Goal: Task Accomplishment & Management: Use online tool/utility

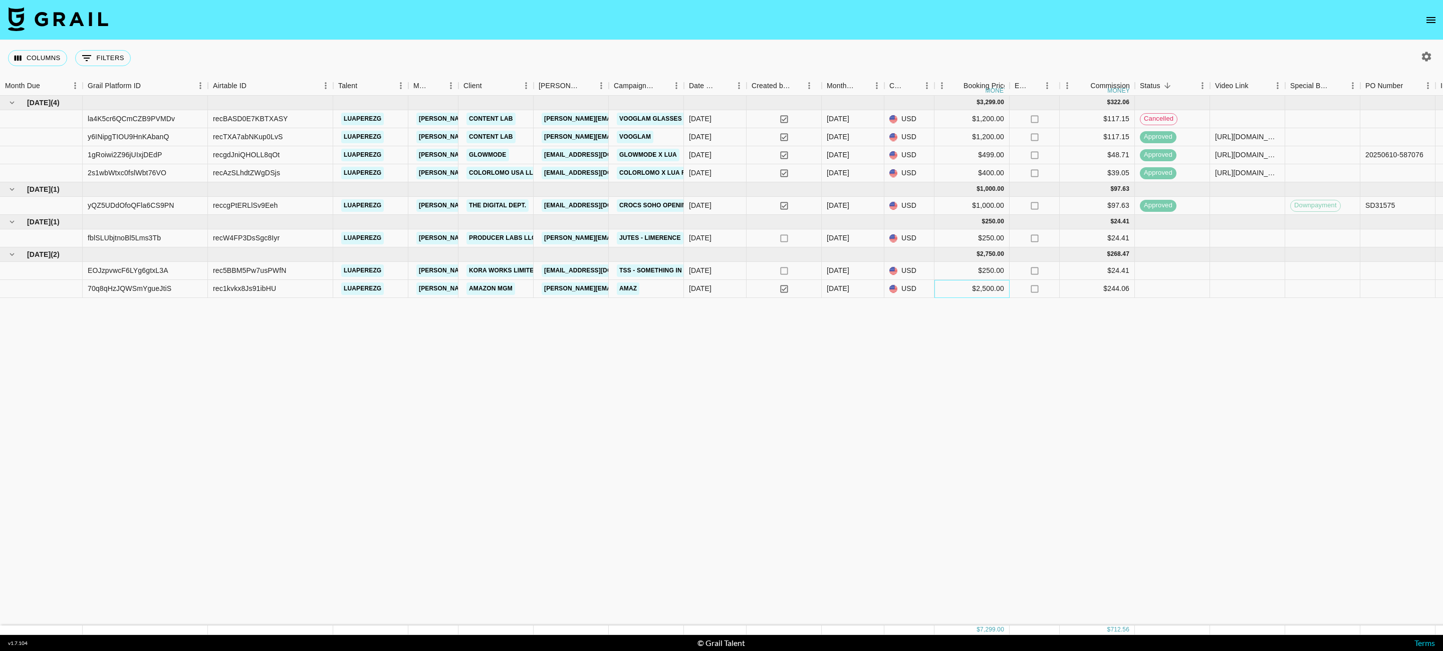
click at [1003, 290] on div "$2,500.00" at bounding box center [971, 289] width 75 height 18
drag, startPoint x: 1002, startPoint y: 290, endPoint x: 960, endPoint y: 281, distance: 43.0
click at [960, 281] on div "$2,500.00" at bounding box center [971, 289] width 75 height 18
type input "2"
type input "3000"
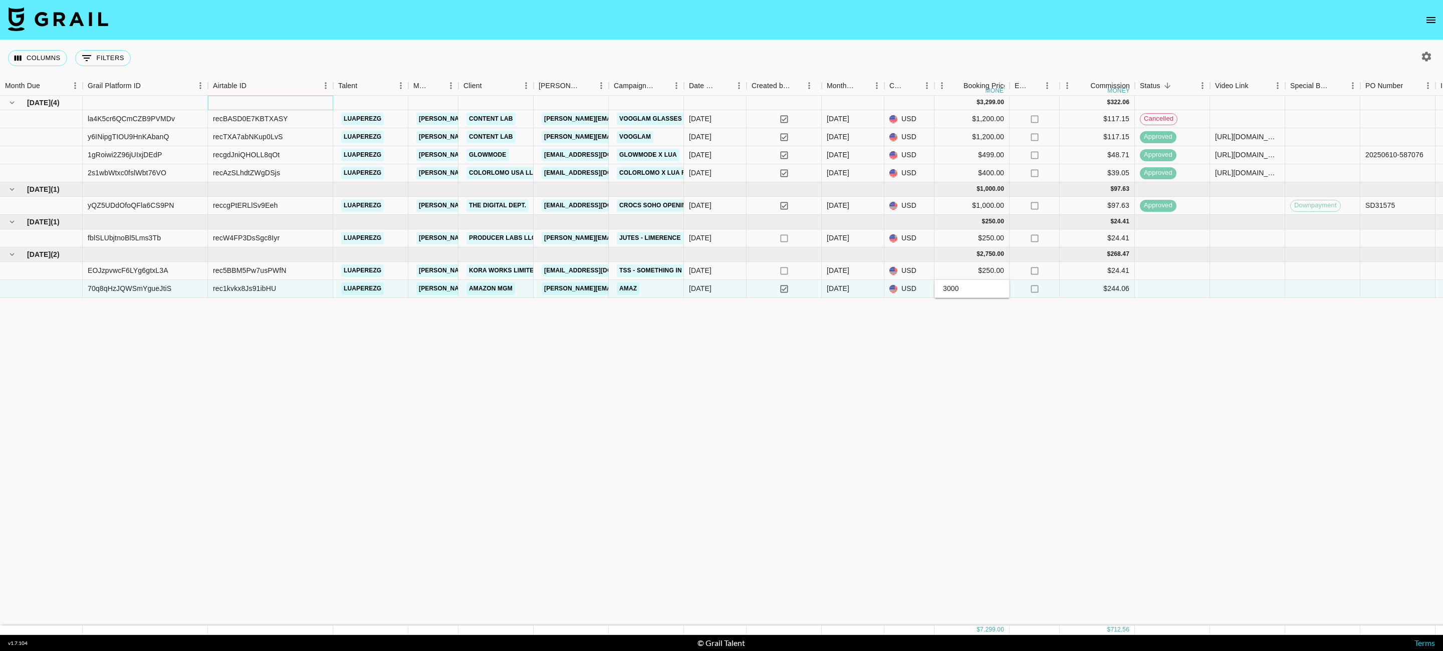
click at [328, 97] on div at bounding box center [270, 103] width 125 height 15
click at [522, 353] on div "[DATE] ( 4 ) $ 3,299.00 $ 322.06 la4K5cr6QCmCZB9PVMDv recBASD0E7KBTXASY luapere…" at bounding box center [963, 361] width 1926 height 530
